Goal: Task Accomplishment & Management: Manage account settings

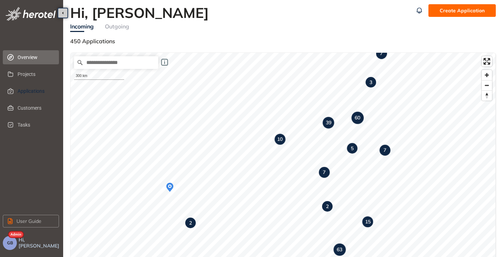
click at [29, 96] on span "Applications" at bounding box center [36, 91] width 36 height 14
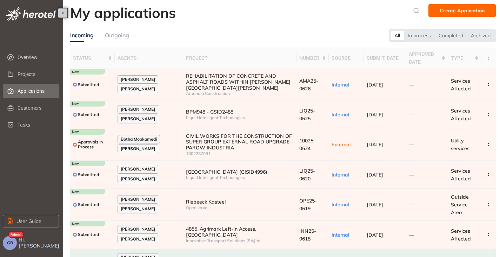
click at [115, 35] on div "Outgoing" at bounding box center [117, 35] width 24 height 9
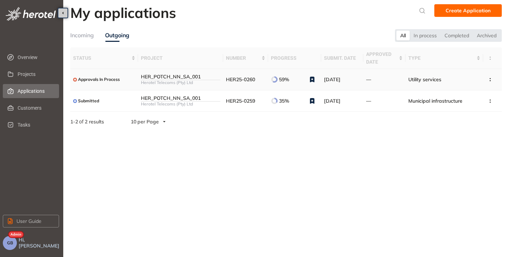
click at [175, 75] on div "HER_POTCH_NN_SA_001" at bounding box center [180, 77] width 79 height 6
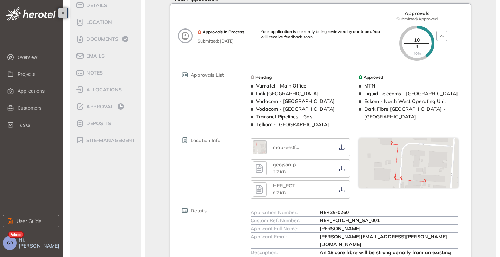
scroll to position [70, 0]
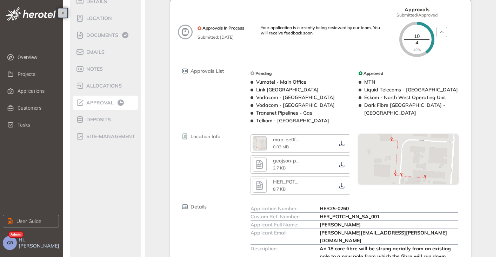
click at [94, 105] on span "Approval" at bounding box center [98, 103] width 29 height 6
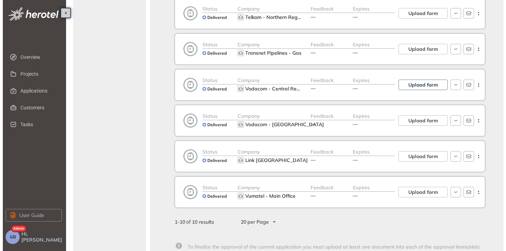
scroll to position [211, 0]
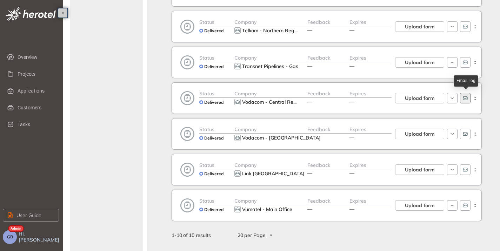
click at [463, 100] on icon "button" at bounding box center [466, 99] width 6 height 6
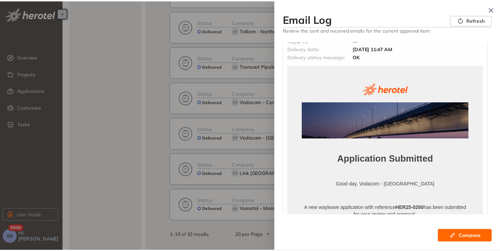
scroll to position [0, 0]
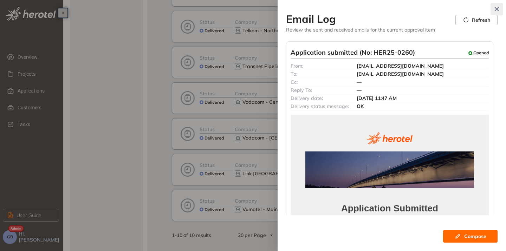
click at [499, 7] on icon "button" at bounding box center [496, 9] width 7 height 5
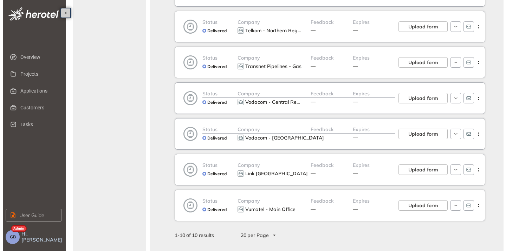
scroll to position [176, 0]
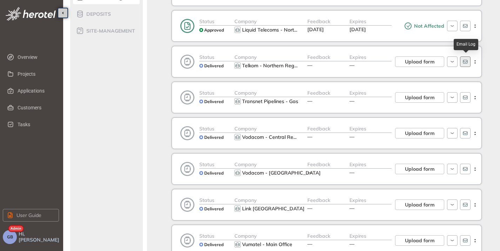
click at [468, 62] on button "button" at bounding box center [465, 62] width 11 height 11
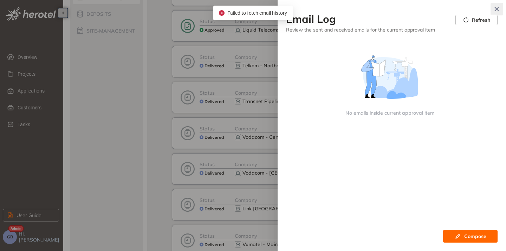
click at [494, 6] on button "button" at bounding box center [496, 9] width 13 height 13
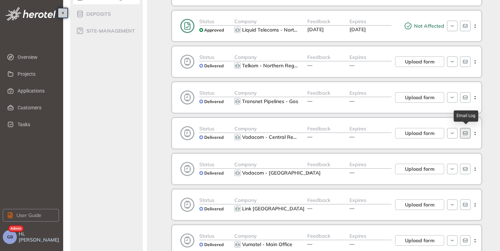
click at [469, 133] on button "button" at bounding box center [465, 133] width 11 height 11
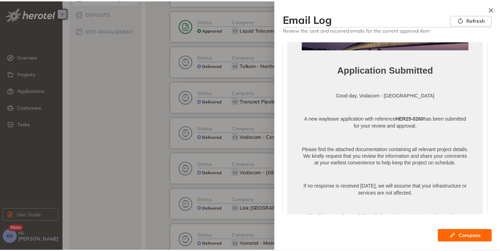
scroll to position [0, 0]
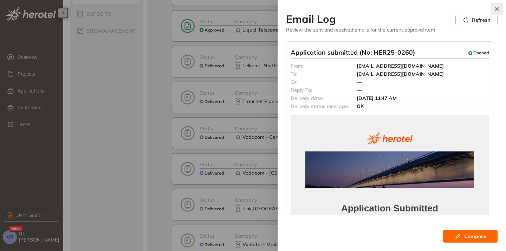
click at [499, 10] on icon "button" at bounding box center [496, 9] width 7 height 5
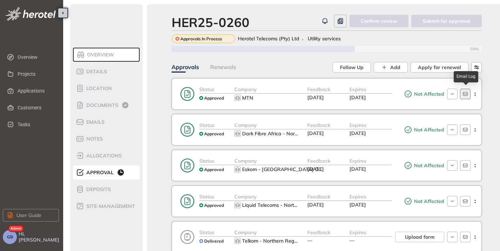
click at [467, 91] on button "button" at bounding box center [465, 94] width 11 height 11
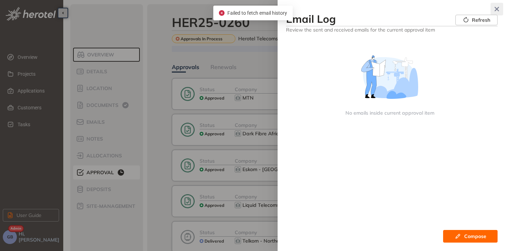
click at [497, 8] on icon "button" at bounding box center [496, 9] width 4 height 4
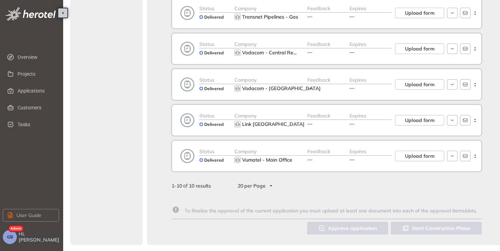
scroll to position [261, 0]
click at [468, 157] on button "button" at bounding box center [465, 155] width 11 height 11
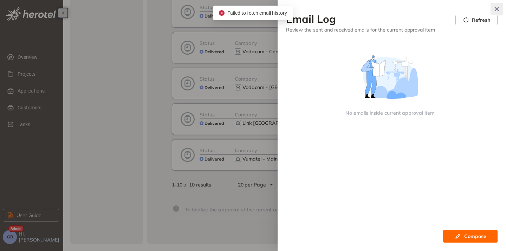
click at [496, 9] on icon "button" at bounding box center [496, 9] width 4 height 4
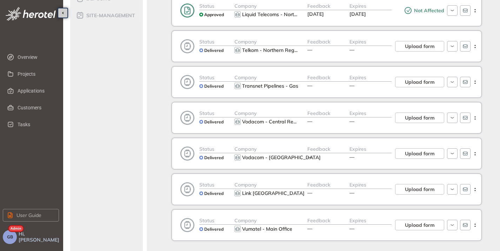
scroll to position [156, 0]
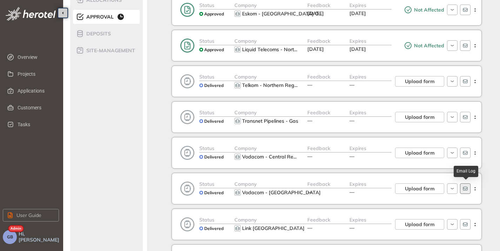
click at [467, 186] on icon "button" at bounding box center [466, 189] width 6 height 6
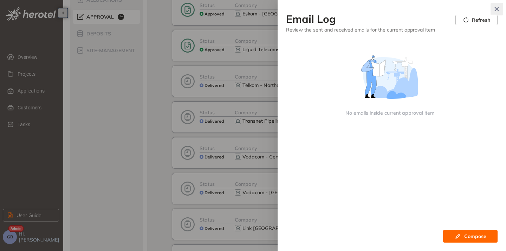
click at [496, 11] on icon "button" at bounding box center [496, 9] width 7 height 5
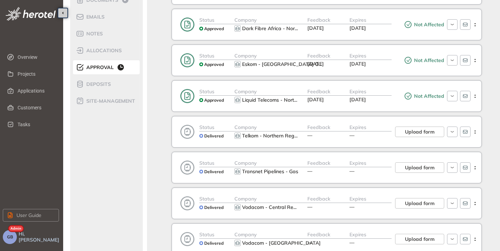
scroll to position [0, 0]
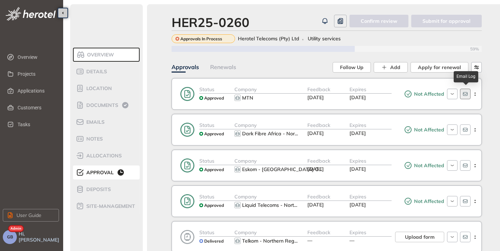
click at [467, 95] on icon "button" at bounding box center [466, 94] width 6 height 6
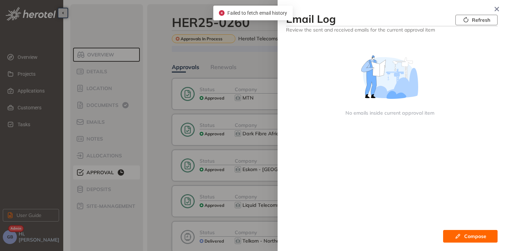
click at [472, 21] on span "Refresh" at bounding box center [481, 20] width 18 height 8
click at [496, 7] on icon "button" at bounding box center [496, 9] width 7 height 5
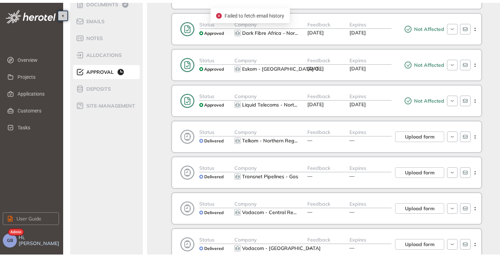
scroll to position [105, 0]
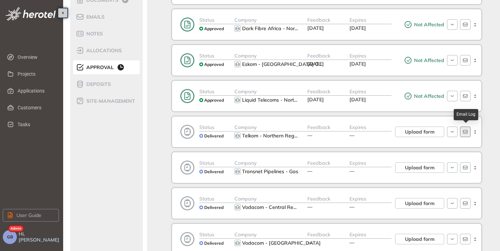
click at [464, 132] on icon "button" at bounding box center [465, 132] width 5 height 4
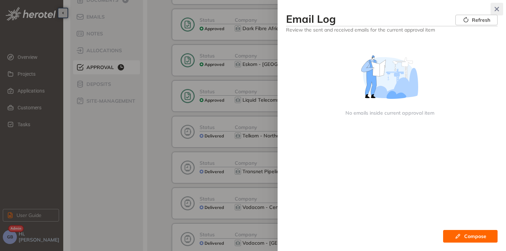
click at [494, 8] on icon "button" at bounding box center [496, 9] width 7 height 5
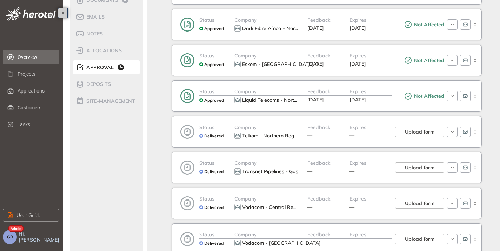
click at [41, 57] on span "Overview" at bounding box center [36, 57] width 36 height 14
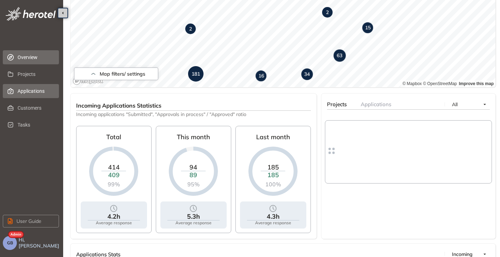
scroll to position [194, 0]
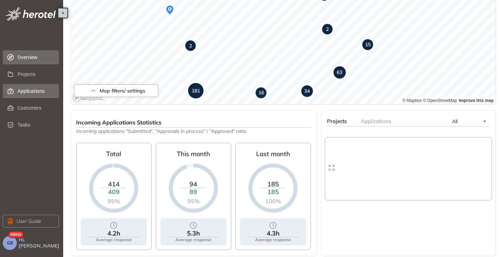
click at [39, 92] on span "Applications" at bounding box center [36, 91] width 36 height 14
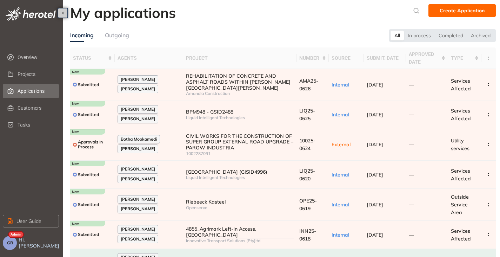
click at [116, 33] on div "Outgoing" at bounding box center [117, 35] width 24 height 9
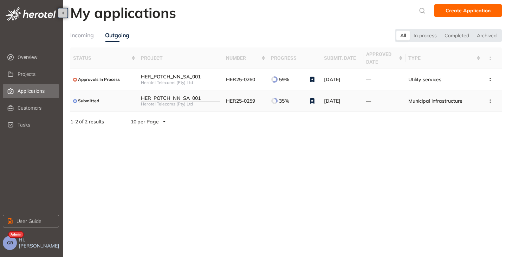
click at [201, 106] on div "Herotel Telecoms (Pty) Ltd" at bounding box center [180, 103] width 79 height 5
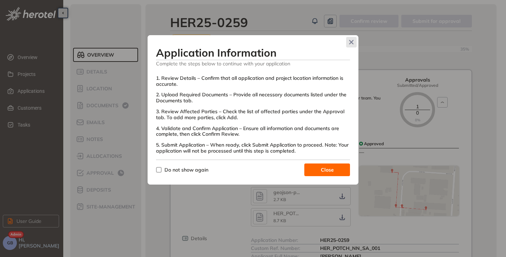
click at [351, 41] on icon "Close" at bounding box center [351, 42] width 5 height 5
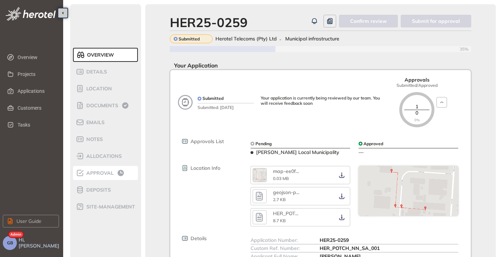
click at [89, 174] on span "Approval" at bounding box center [98, 173] width 29 height 6
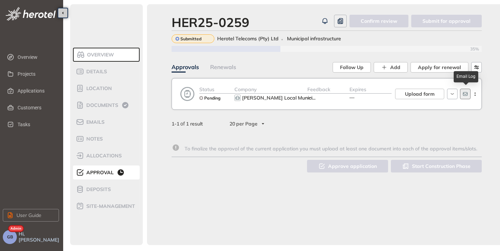
click at [466, 96] on icon "button" at bounding box center [466, 94] width 6 height 6
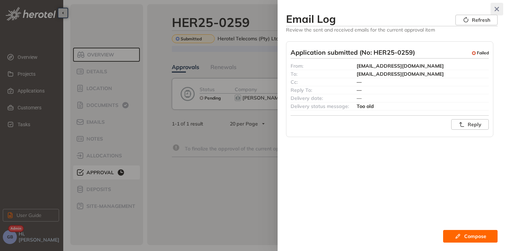
click at [495, 8] on icon "button" at bounding box center [496, 9] width 7 height 5
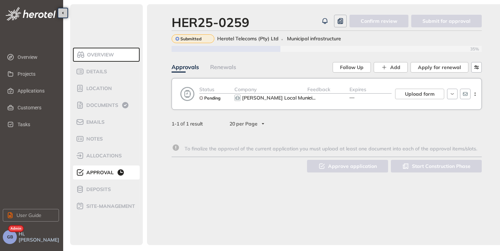
click at [4, 242] on button "GB" at bounding box center [10, 237] width 14 height 14
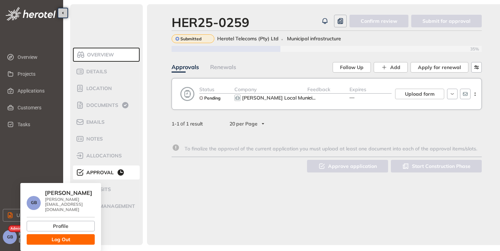
click at [59, 240] on button "Log Out" at bounding box center [61, 240] width 68 height 11
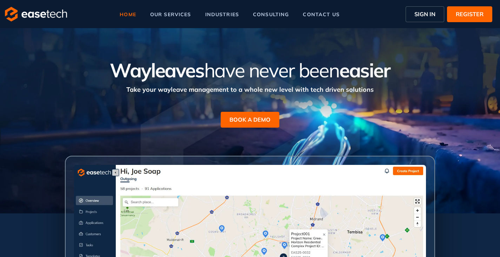
click at [424, 22] on div "home our services industries consulting contact us SIGN IN REGISTER" at bounding box center [250, 14] width 500 height 28
click at [424, 17] on span "SIGN IN" at bounding box center [425, 14] width 21 height 8
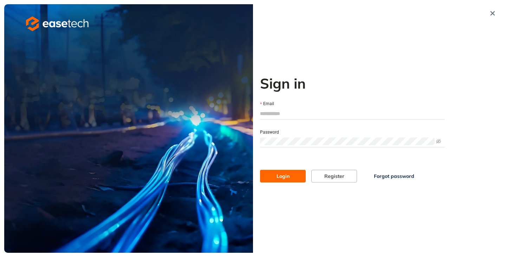
click at [262, 113] on input "Email" at bounding box center [352, 113] width 185 height 11
type input "**********"
click at [287, 171] on button "Login" at bounding box center [283, 176] width 46 height 13
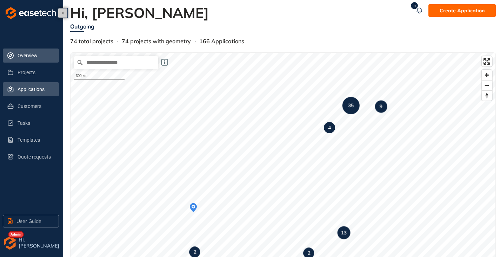
click at [27, 91] on span "Applications" at bounding box center [36, 89] width 36 height 14
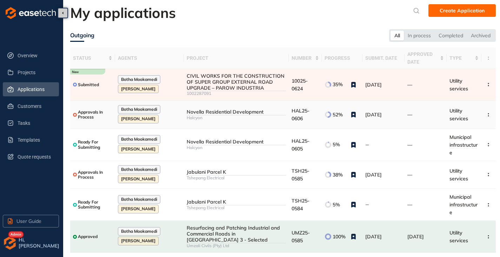
click at [270, 119] on div "Halcyon" at bounding box center [236, 117] width 99 height 5
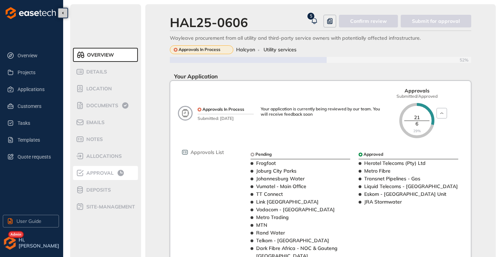
click at [100, 175] on span "Approval" at bounding box center [98, 173] width 29 height 6
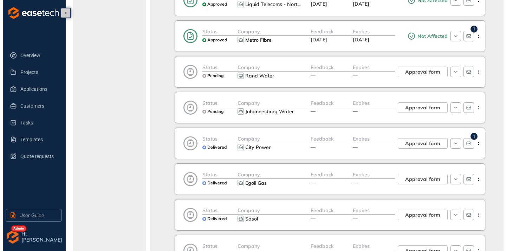
scroll to position [246, 0]
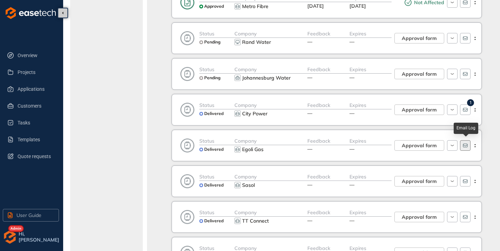
click at [469, 146] on button "button" at bounding box center [465, 145] width 11 height 11
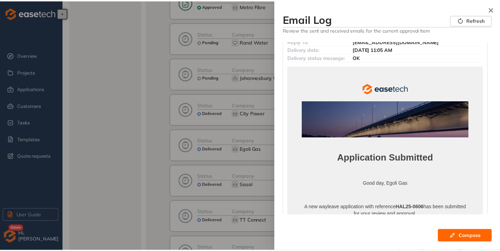
scroll to position [0, 0]
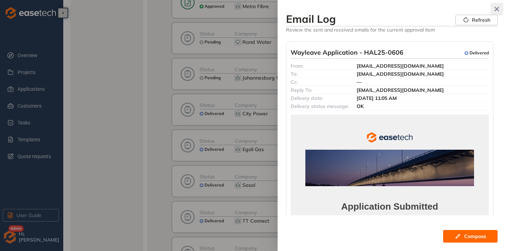
click at [494, 9] on icon "button" at bounding box center [496, 9] width 7 height 5
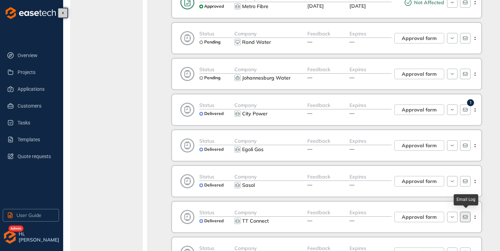
click at [463, 214] on button "button" at bounding box center [465, 217] width 11 height 11
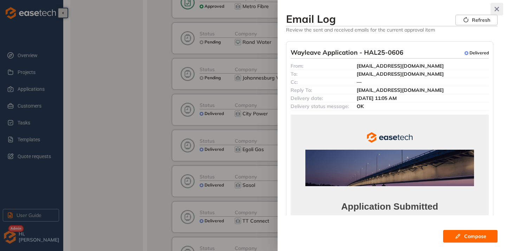
click at [499, 4] on button "button" at bounding box center [496, 9] width 13 height 13
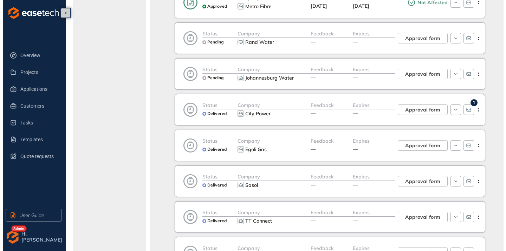
scroll to position [105, 0]
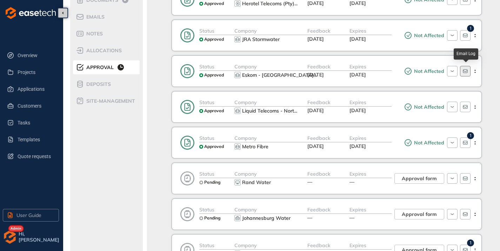
click at [466, 71] on icon "button" at bounding box center [466, 71] width 6 height 6
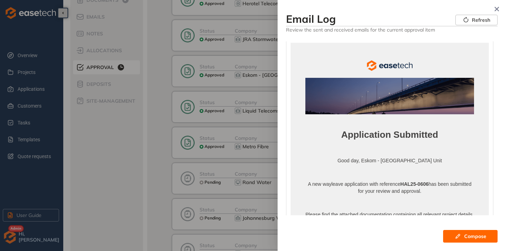
scroll to position [0, 0]
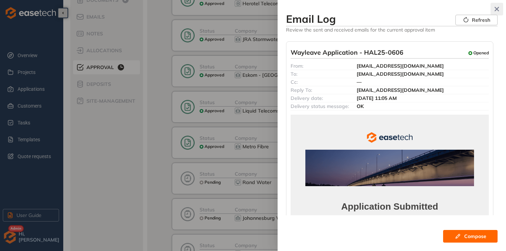
click at [497, 8] on icon "button" at bounding box center [496, 9] width 7 height 5
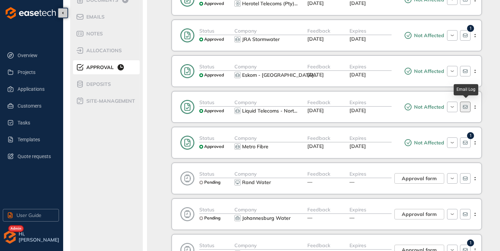
click at [465, 106] on icon "button" at bounding box center [466, 107] width 6 height 6
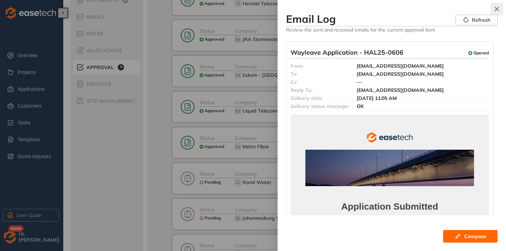
click at [494, 8] on icon "button" at bounding box center [496, 9] width 7 height 5
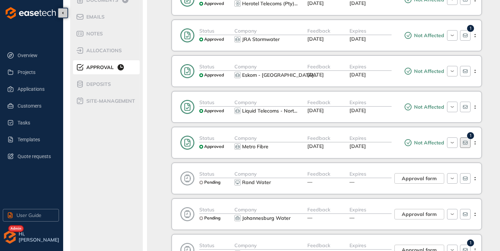
click at [466, 143] on icon "button" at bounding box center [465, 143] width 5 height 4
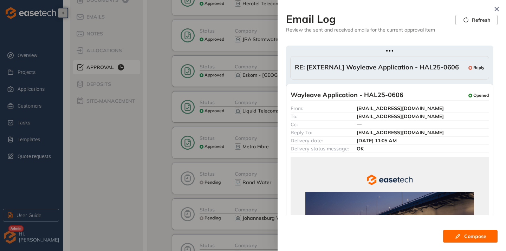
click at [393, 66] on span "RE: [EXTERNAL] Wayleave Application - HAL25-0606" at bounding box center [377, 68] width 164 height 9
click at [392, 57] on div "RE: [EXTERNAL] Wayleave Application - HAL25-0606 Reply From: WayLeaves@metrofib…" at bounding box center [389, 68] width 199 height 24
click at [392, 64] on span "RE: [EXTERNAL] Wayleave Application - HAL25-0606" at bounding box center [377, 68] width 164 height 9
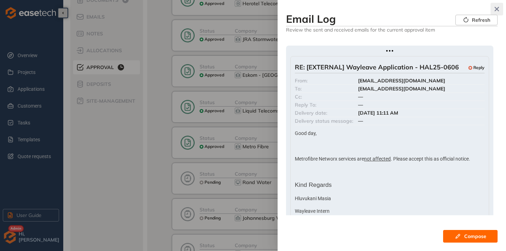
click at [498, 9] on icon "button" at bounding box center [496, 9] width 7 height 5
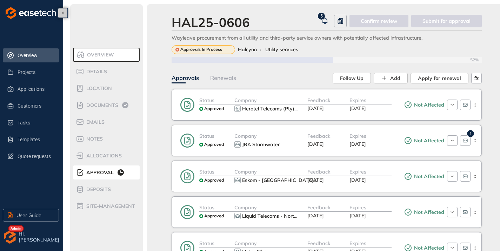
click at [15, 55] on li "Overview" at bounding box center [31, 55] width 56 height 14
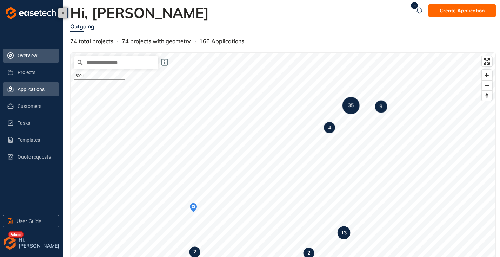
click at [22, 88] on span "Applications" at bounding box center [36, 89] width 36 height 14
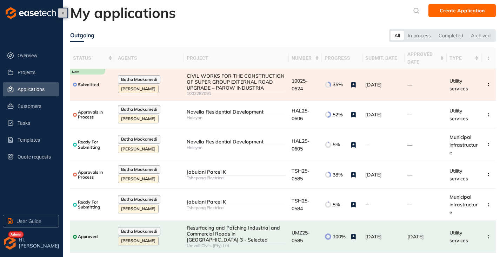
click at [232, 88] on div "CIVIL WORKS FOR THE CONSTRUCTION OF SUPER GROUP EXTERNAL ROAD UPGRADE – PAROW I…" at bounding box center [236, 82] width 99 height 18
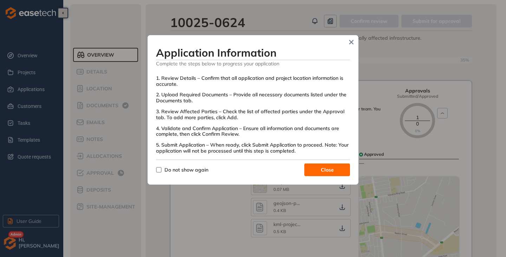
click at [158, 166] on label "Do not show again" at bounding box center [183, 170] width 55 height 8
click at [331, 166] on span "Close" at bounding box center [327, 170] width 13 height 8
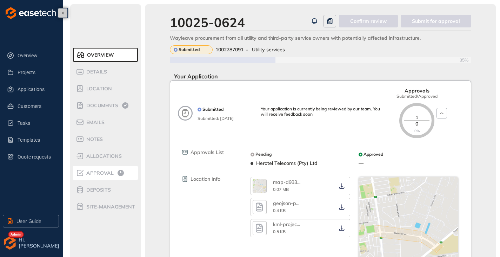
click at [101, 172] on span "Approval" at bounding box center [98, 173] width 29 height 6
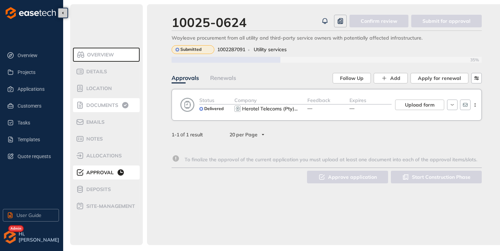
click at [112, 109] on div "Documents" at bounding box center [106, 105] width 60 height 8
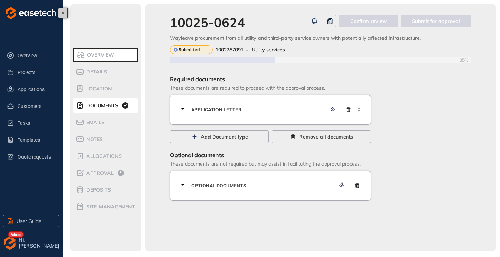
click at [183, 107] on icon at bounding box center [183, 108] width 8 height 8
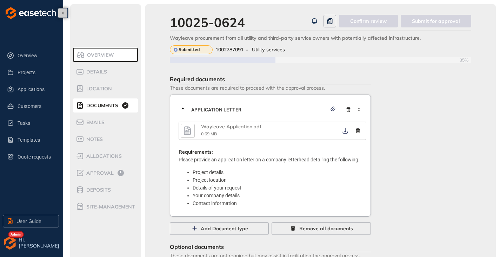
click at [189, 130] on icon "button" at bounding box center [187, 130] width 7 height 9
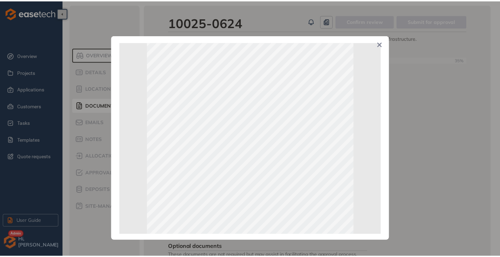
scroll to position [35, 0]
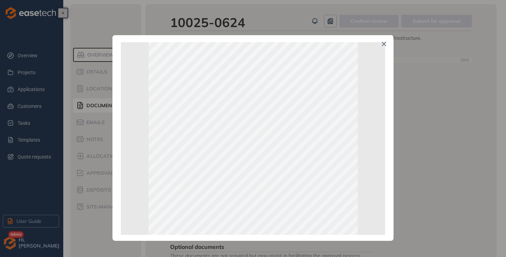
click at [382, 46] on icon "Close" at bounding box center [384, 44] width 5 height 5
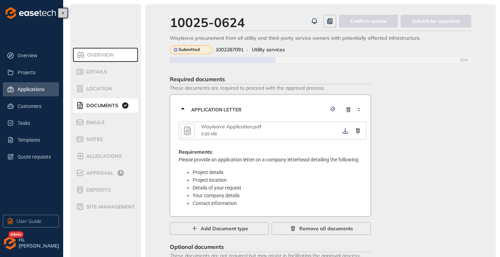
click at [23, 86] on span "Applications" at bounding box center [36, 89] width 36 height 14
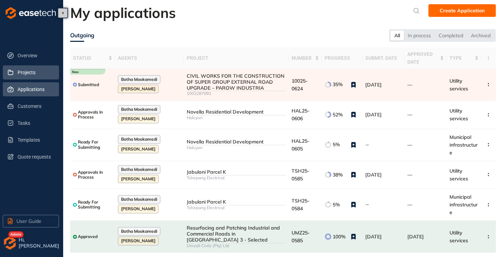
click at [33, 72] on span "Projects" at bounding box center [36, 72] width 36 height 14
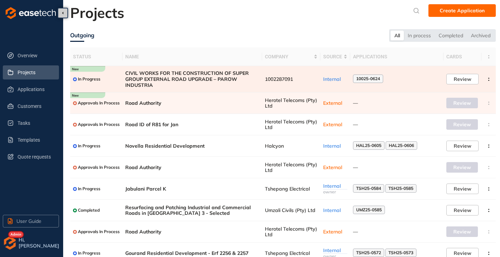
click at [277, 80] on span "1002287091" at bounding box center [291, 79] width 53 height 6
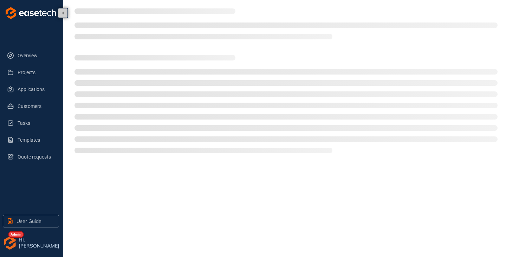
type textarea "**********"
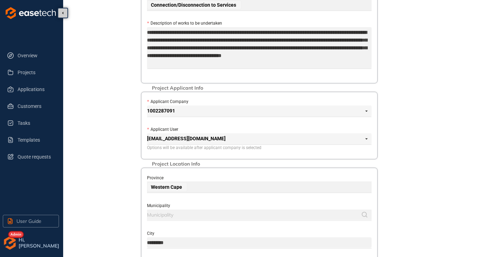
scroll to position [246, 0]
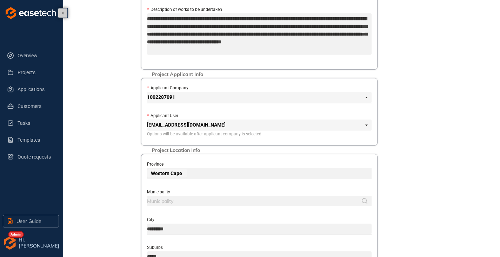
click at [216, 97] on span "1002287091" at bounding box center [257, 97] width 221 height 11
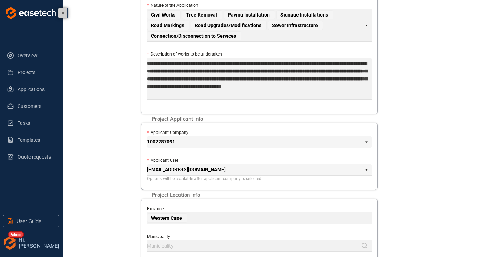
scroll to position [105, 0]
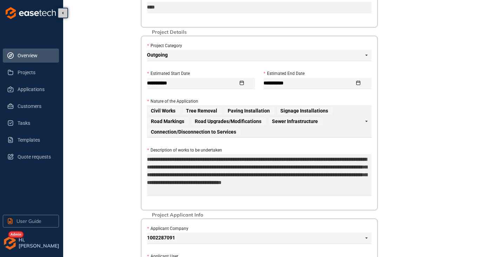
click at [32, 59] on span "Overview" at bounding box center [36, 55] width 36 height 14
